Goal: Transaction & Acquisition: Purchase product/service

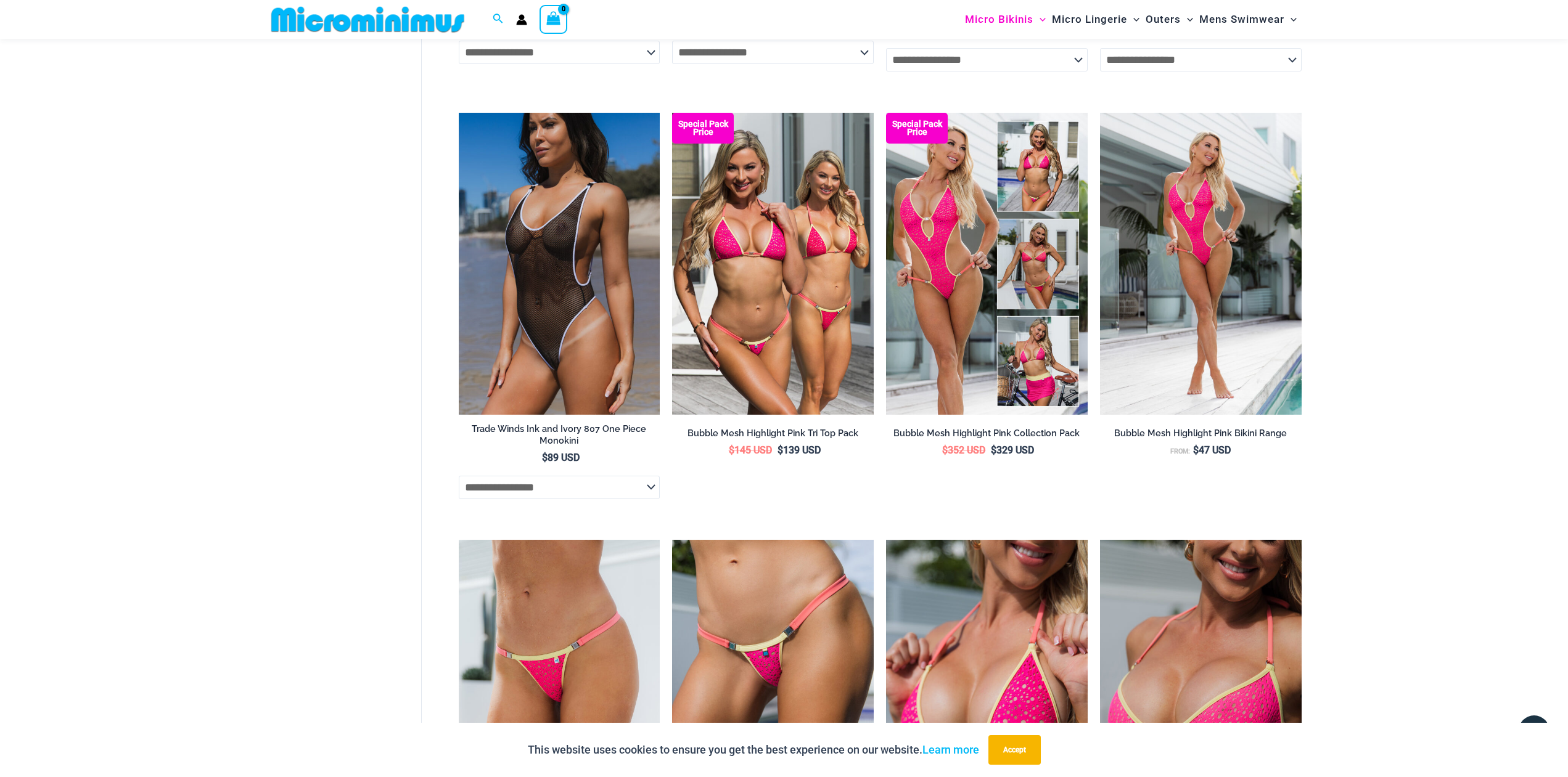
scroll to position [1614, 0]
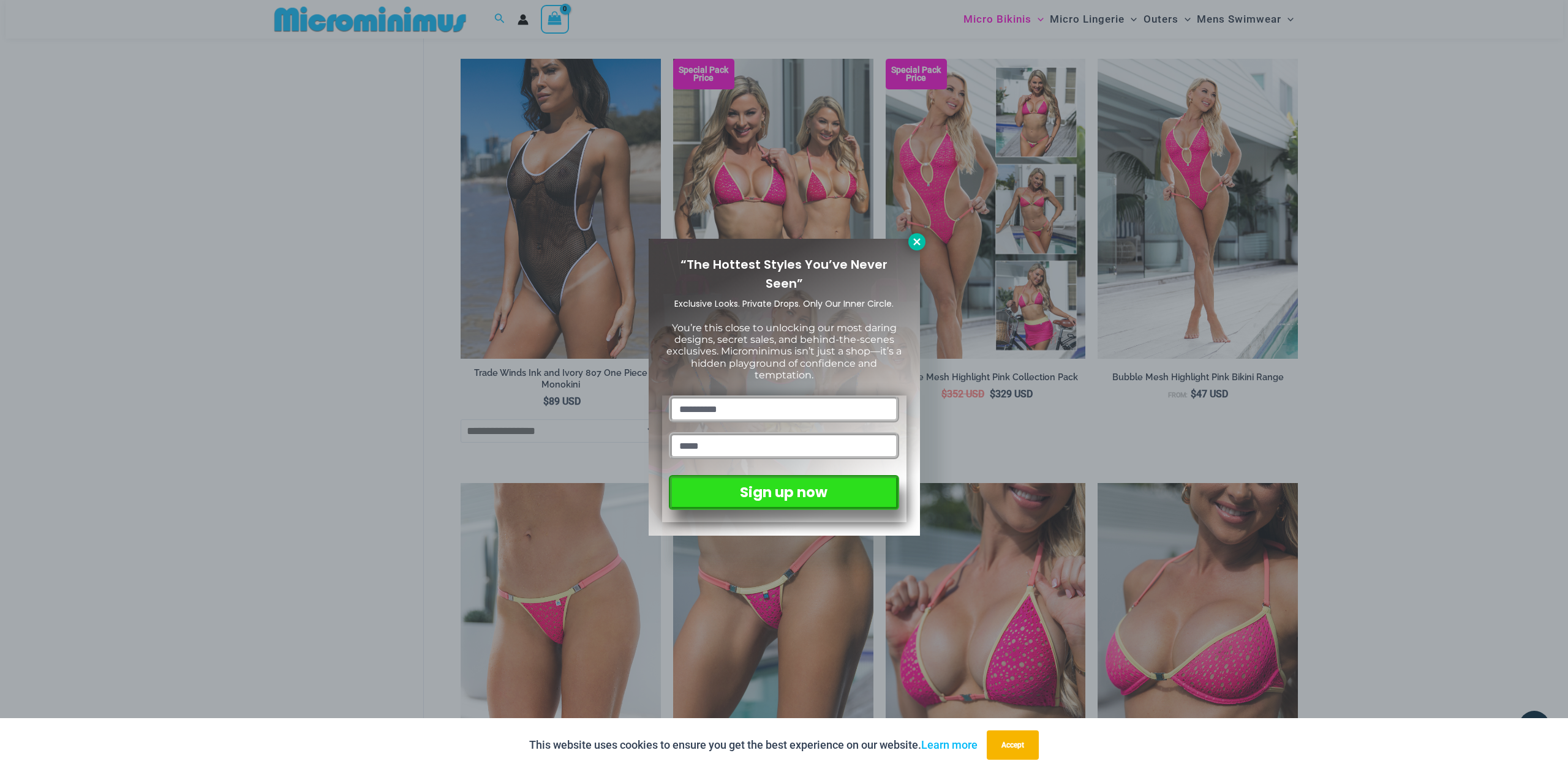
click at [917, 240] on icon at bounding box center [917, 241] width 11 height 11
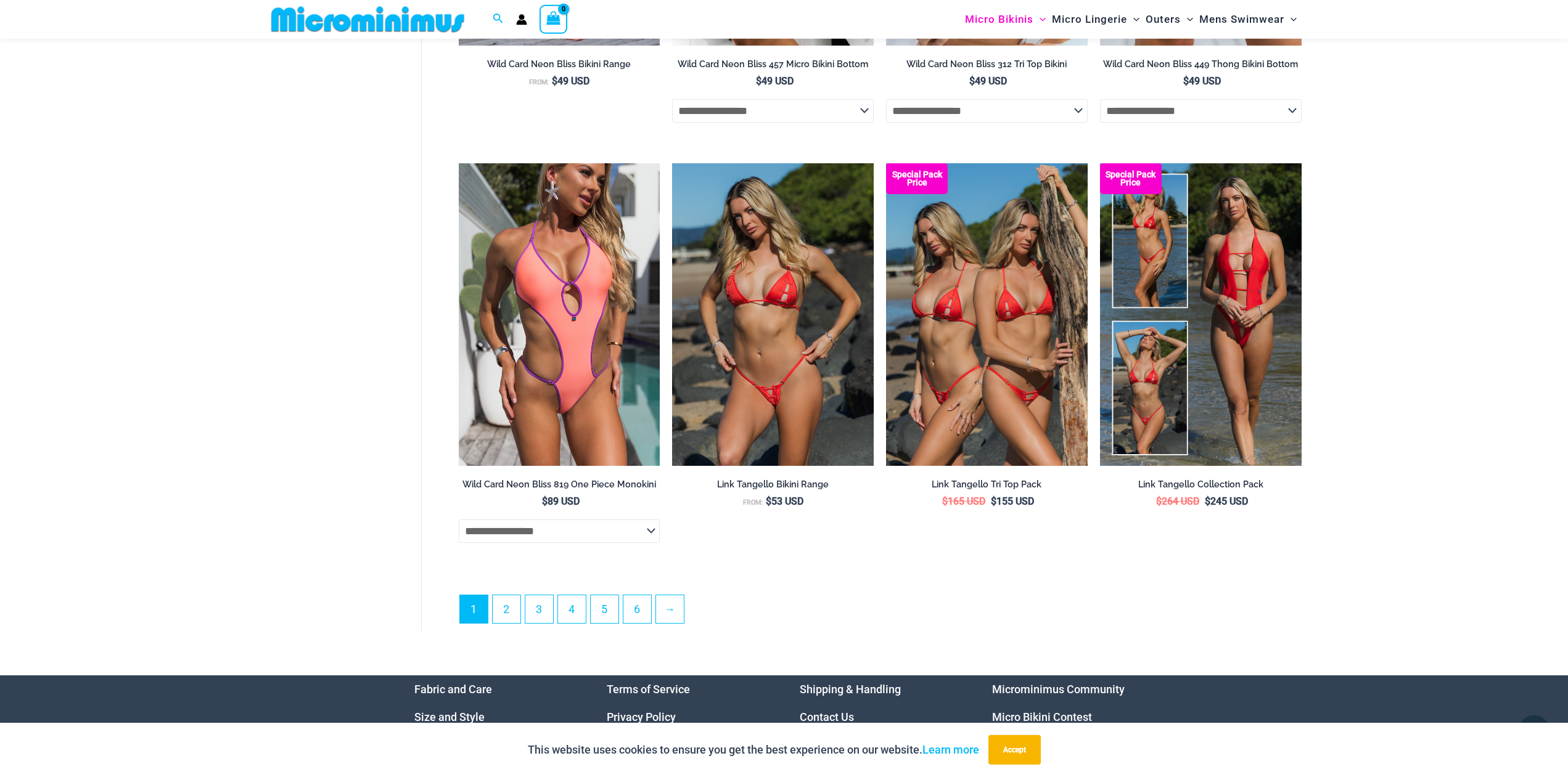
scroll to position [3209, 0]
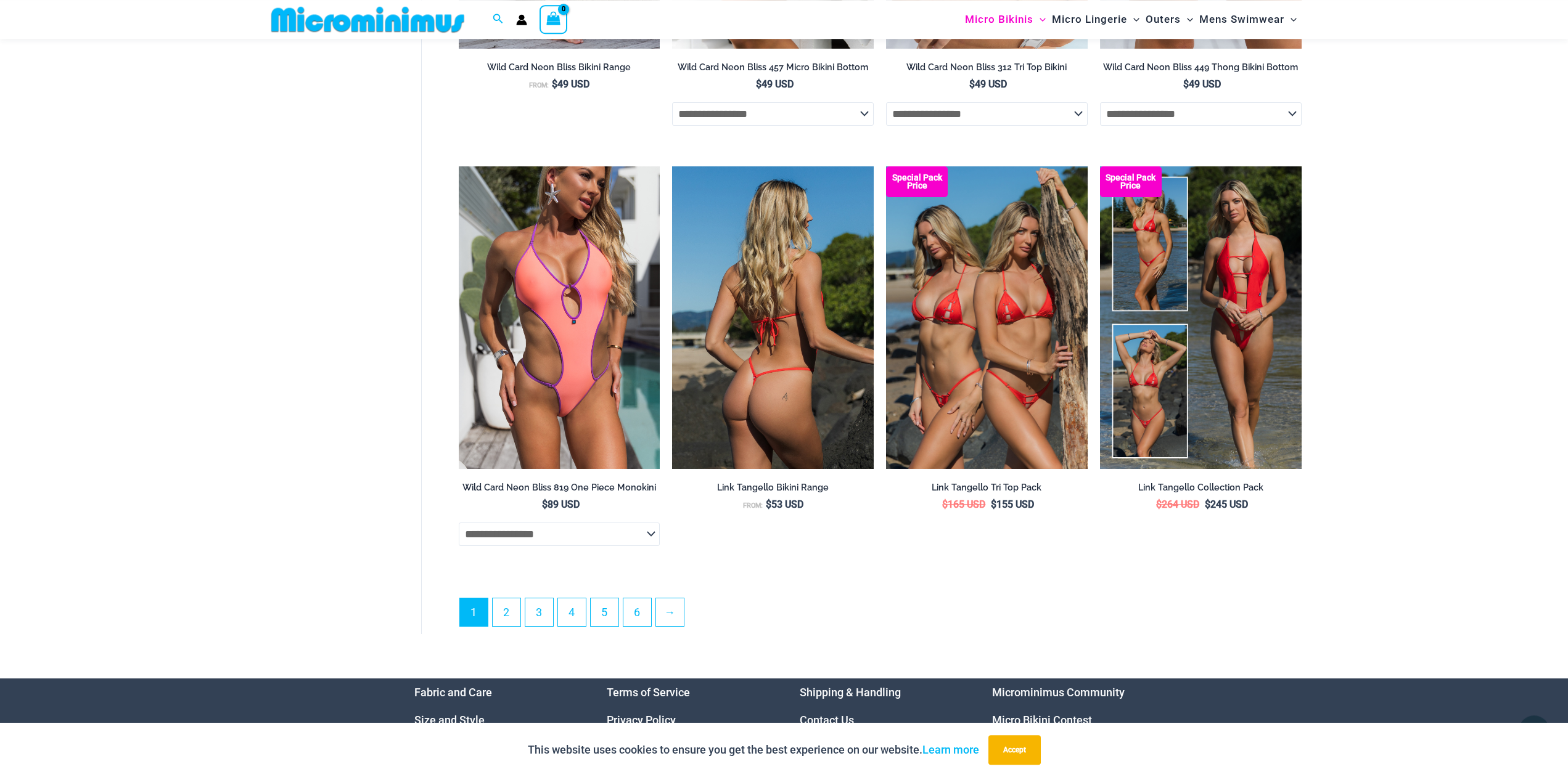
click at [778, 382] on img at bounding box center [773, 317] width 201 height 302
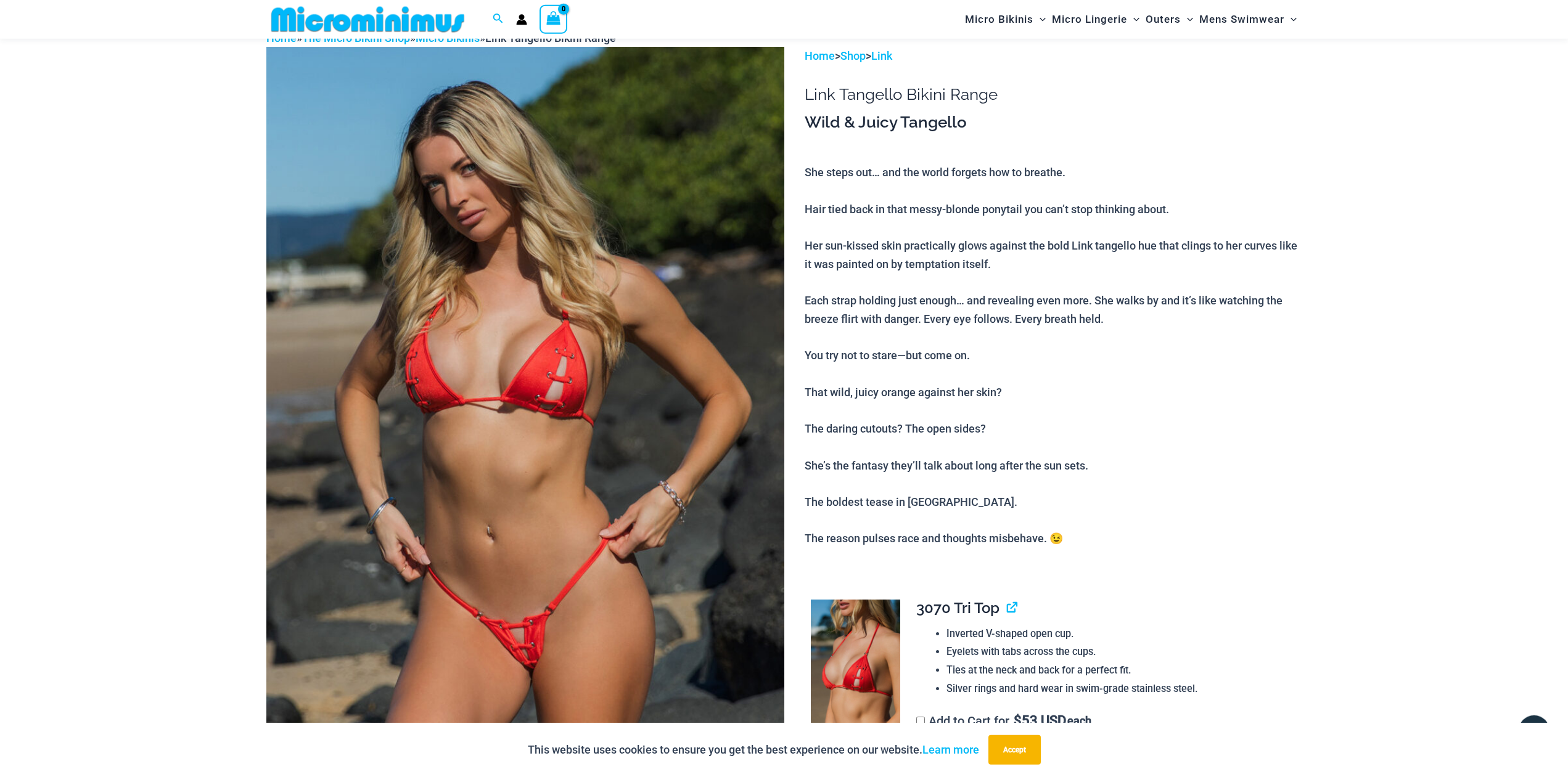
scroll to position [57, 0]
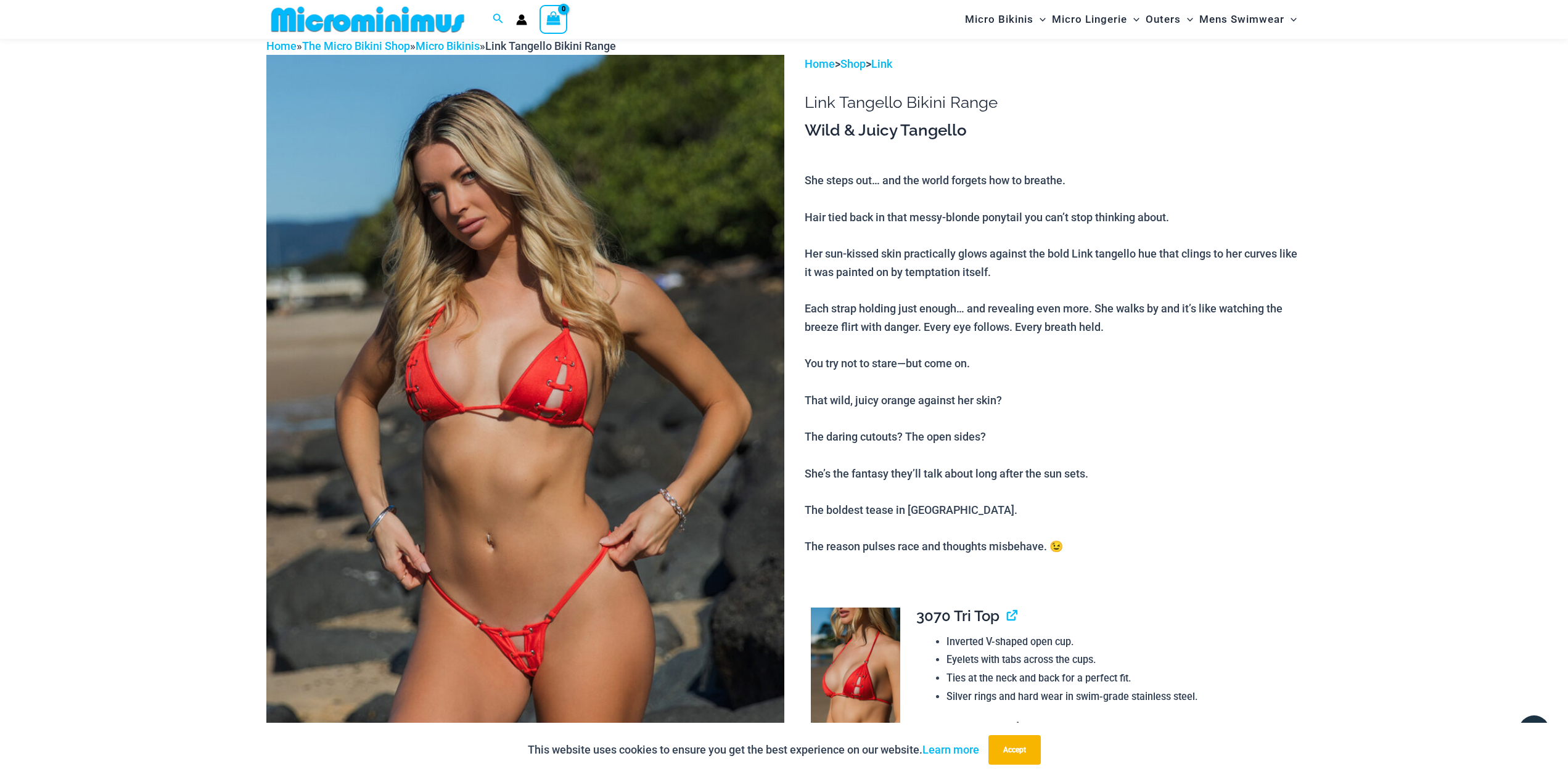
click at [529, 471] on img at bounding box center [525, 443] width 518 height 776
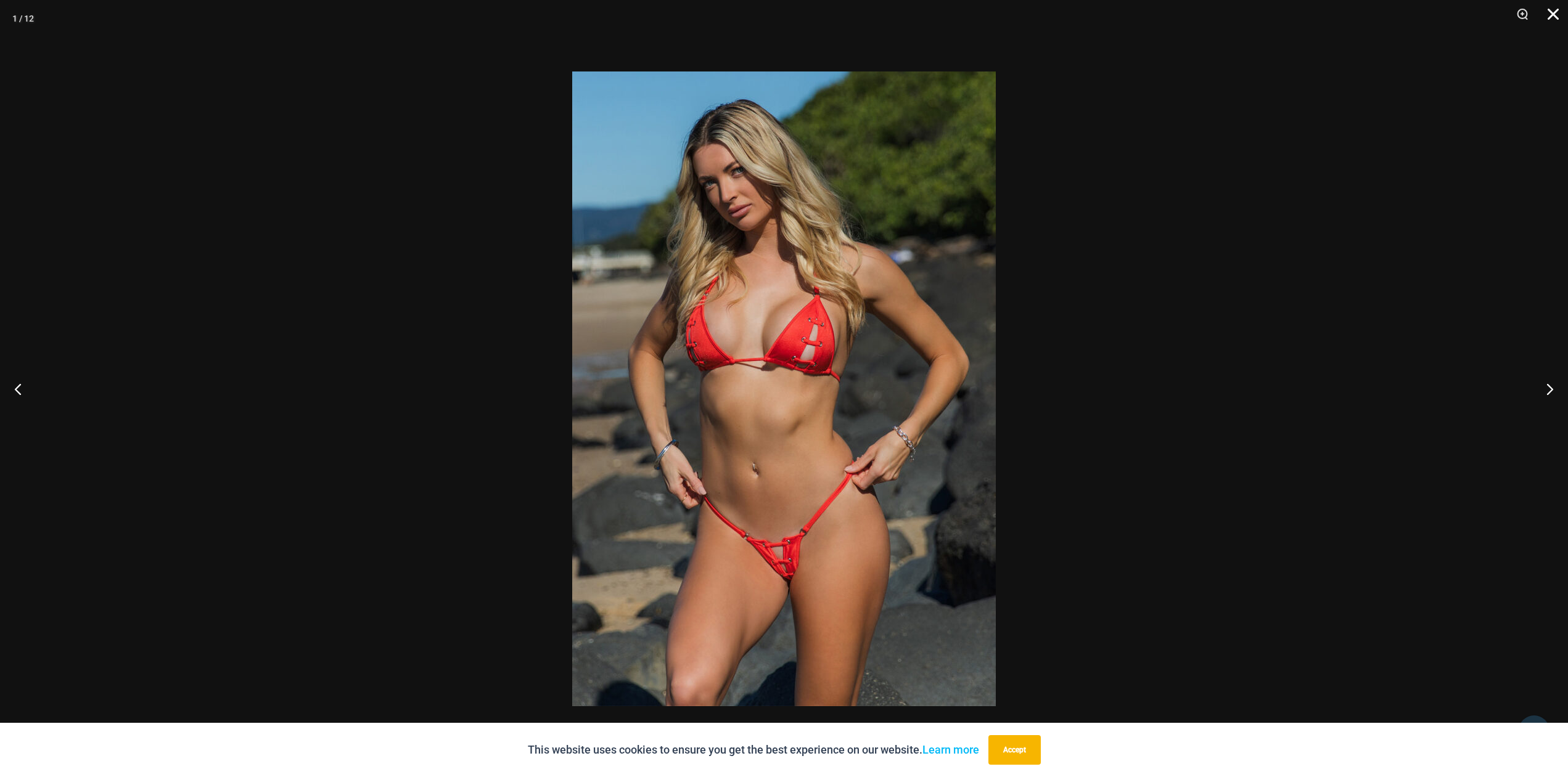
click at [1552, 19] on button "Close" at bounding box center [1548, 18] width 31 height 37
